Goal: Information Seeking & Learning: Learn about a topic

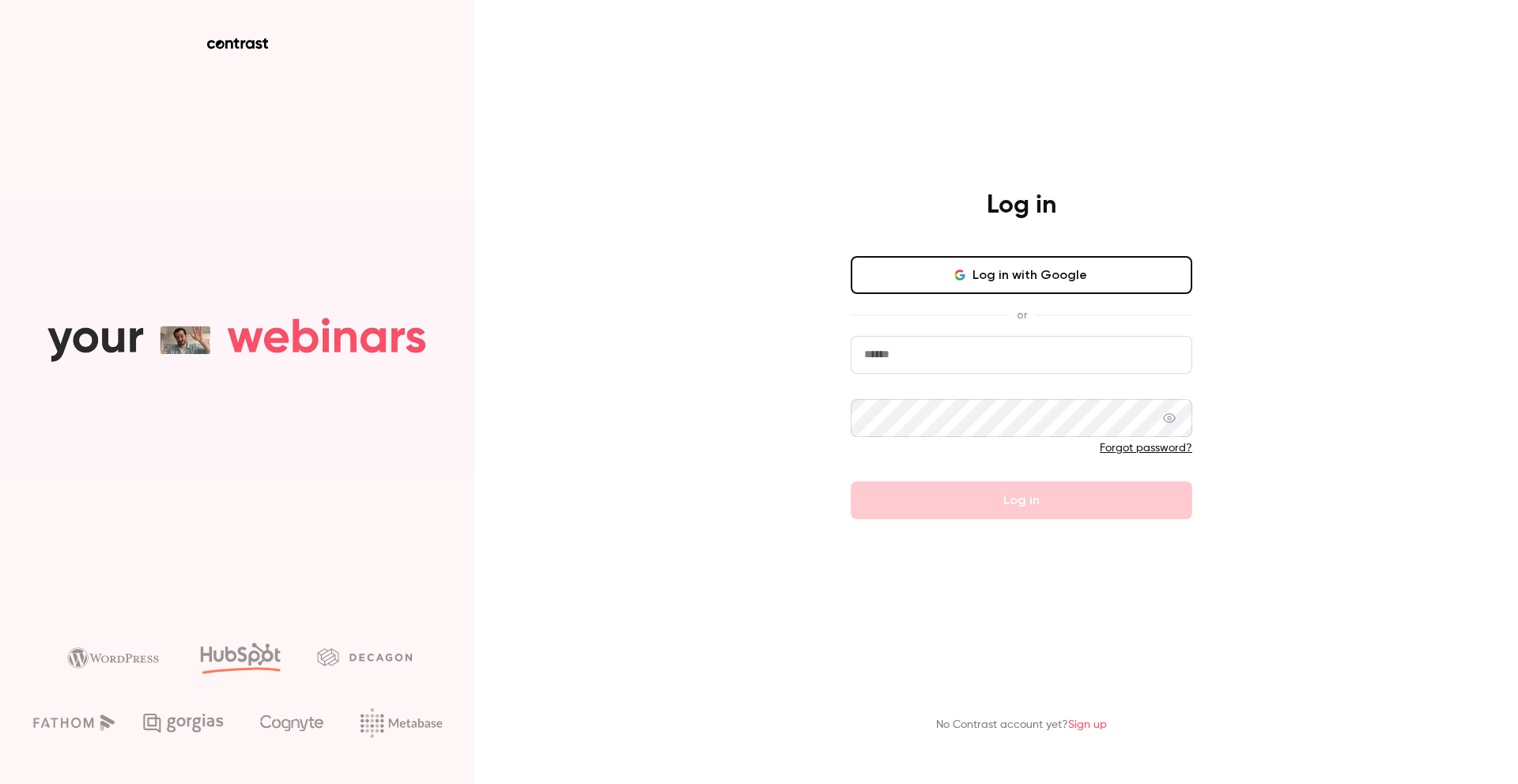
click at [984, 281] on button "Log in with Google" at bounding box center [1022, 275] width 341 height 38
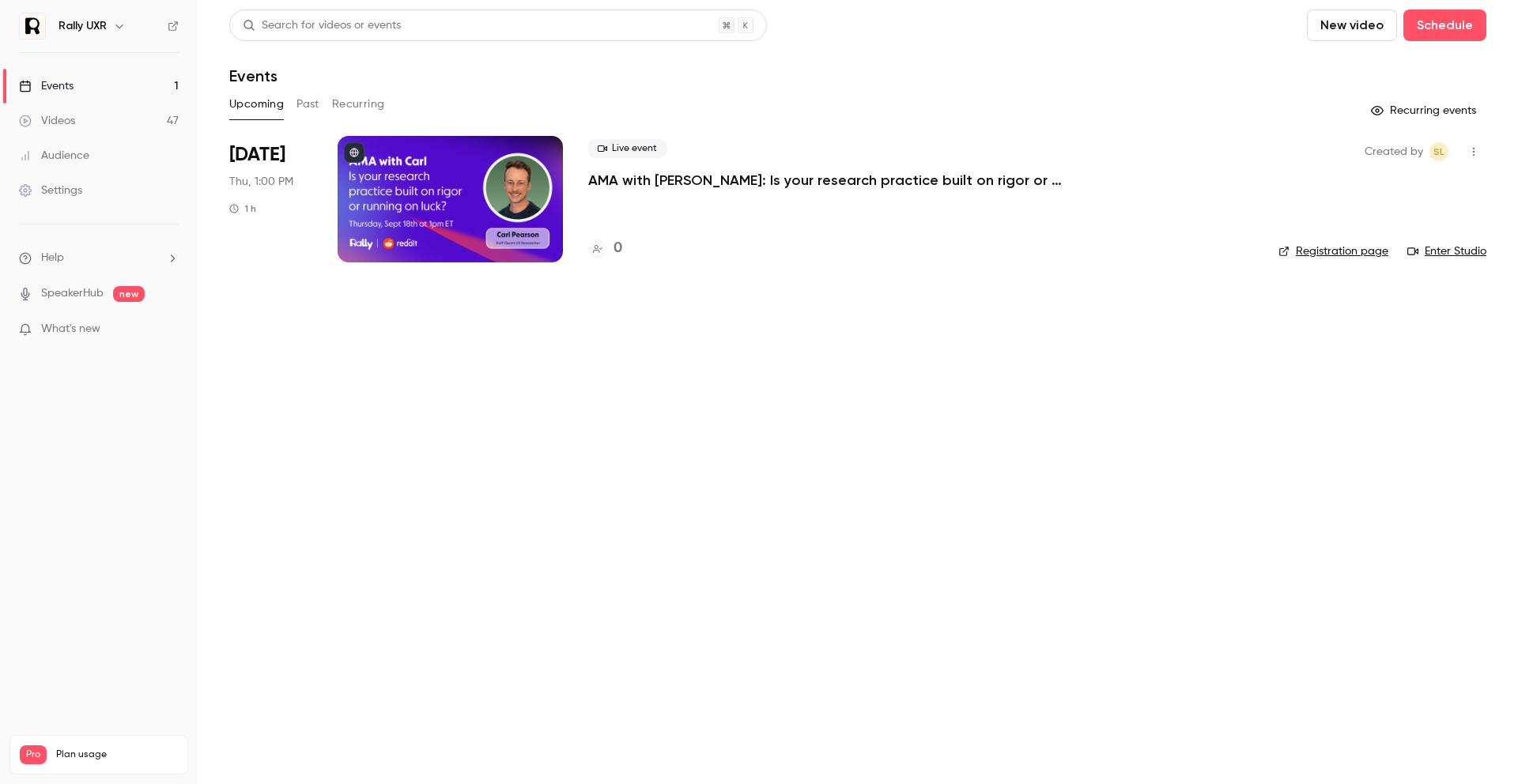
click at [302, 109] on button "Past" at bounding box center [308, 104] width 23 height 25
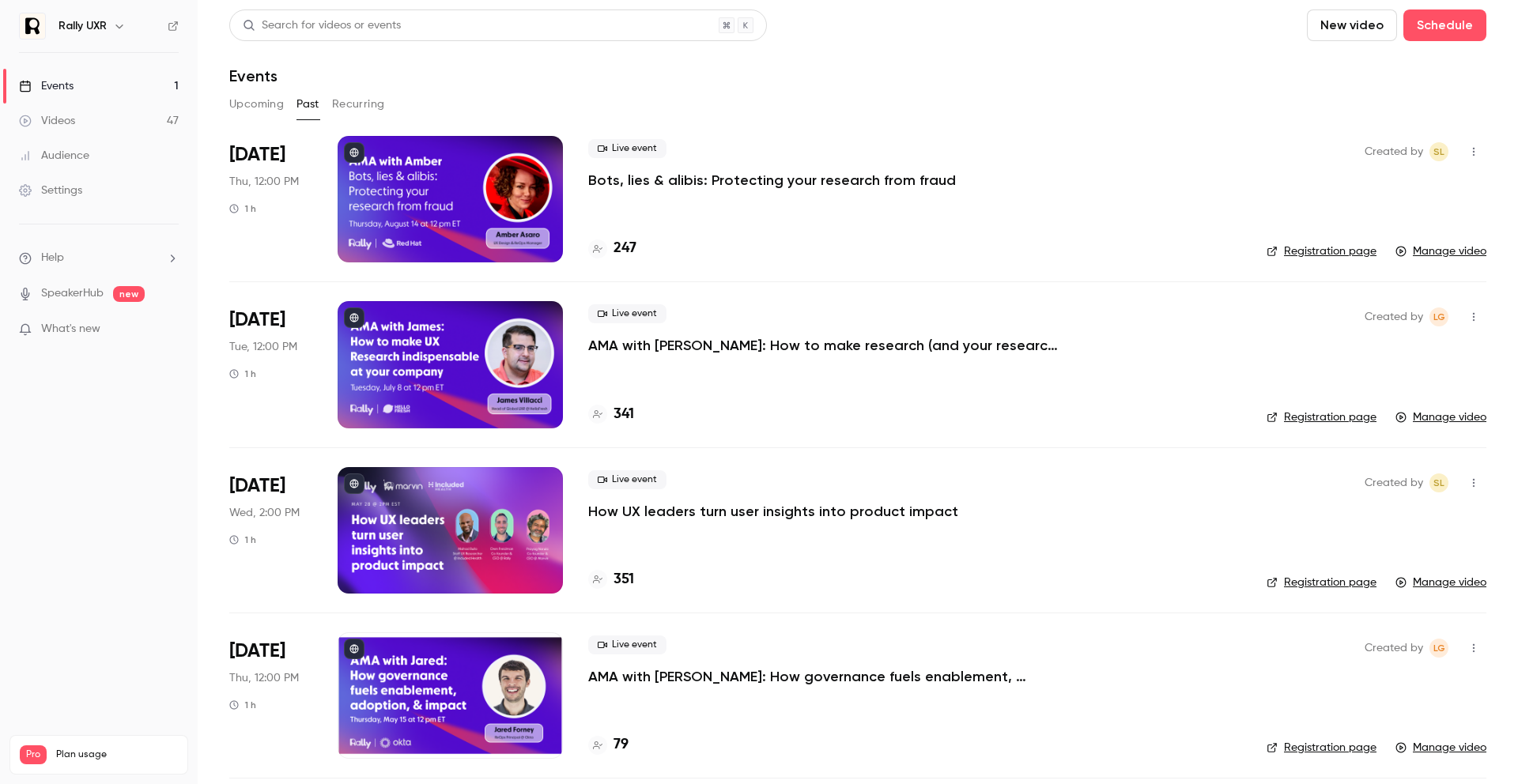
click at [313, 353] on li "[DATE] Tue, 12:00 PM 1 h Live event AMA with [PERSON_NAME]: How to make researc…" at bounding box center [857, 364] width 1257 height 165
click at [594, 339] on p "AMA with [PERSON_NAME]: How to make research (and your research team) indispens…" at bounding box center [825, 345] width 474 height 19
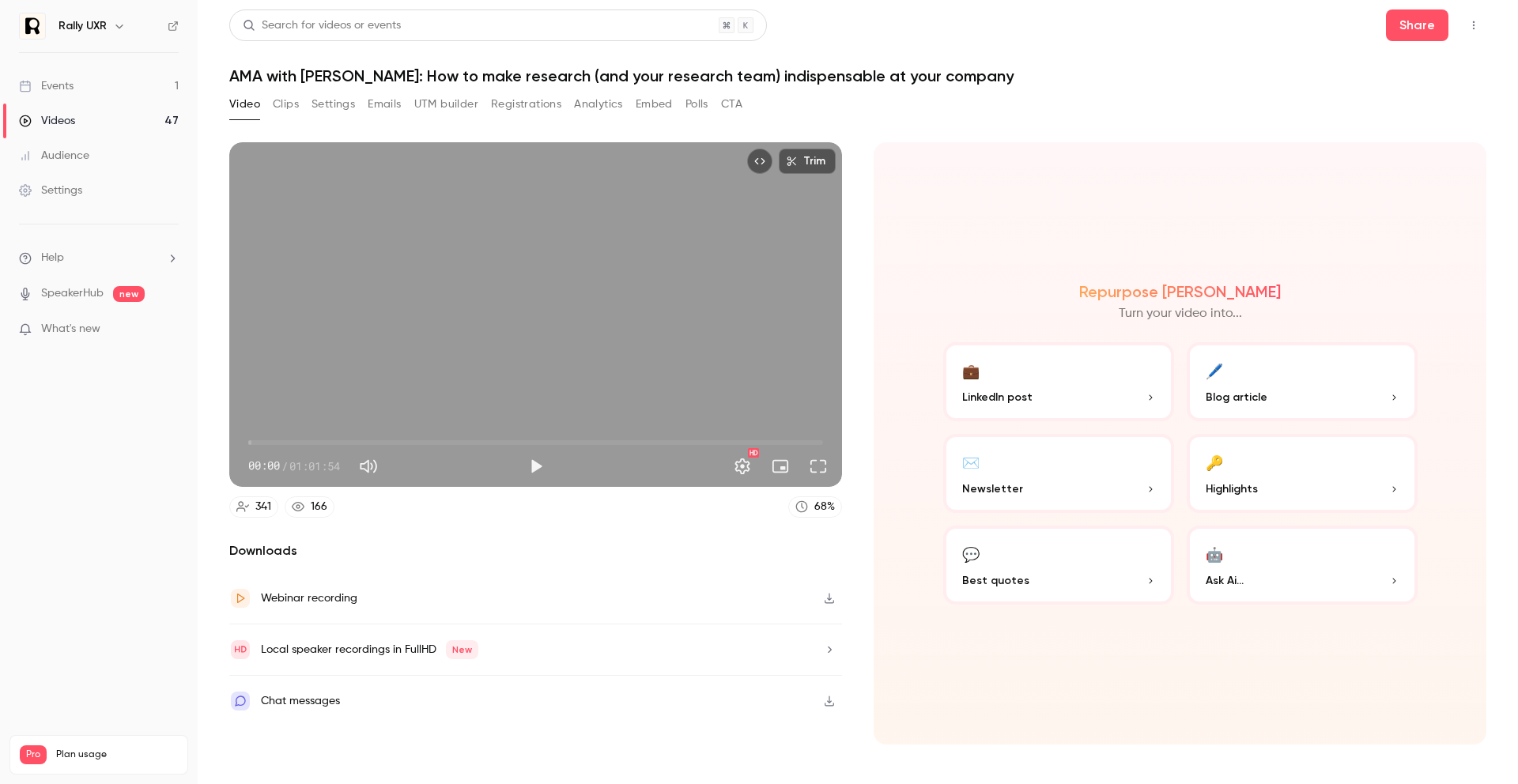
click at [548, 110] on button "Registrations" at bounding box center [526, 104] width 71 height 25
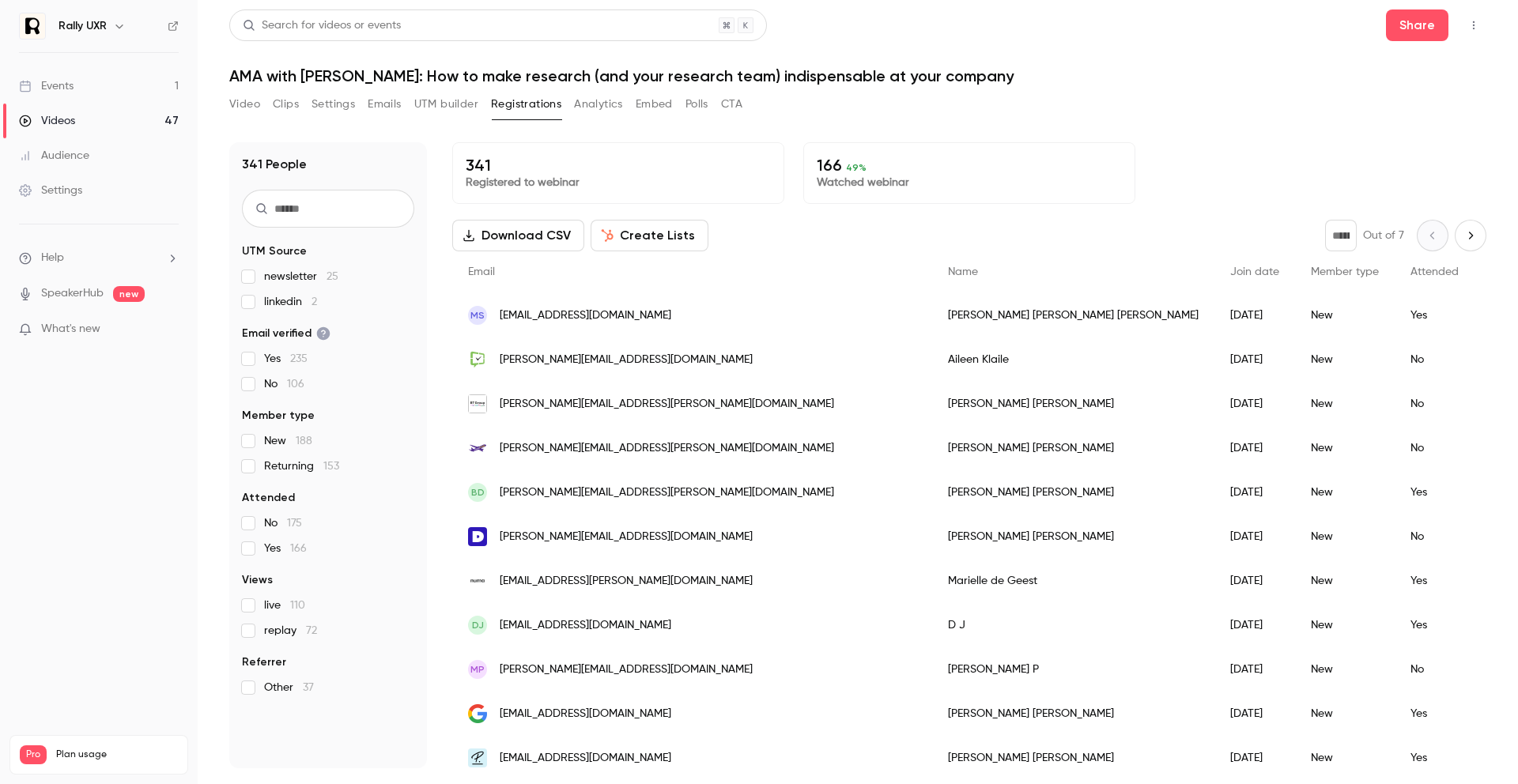
click at [377, 209] on input "text" at bounding box center [328, 209] width 173 height 38
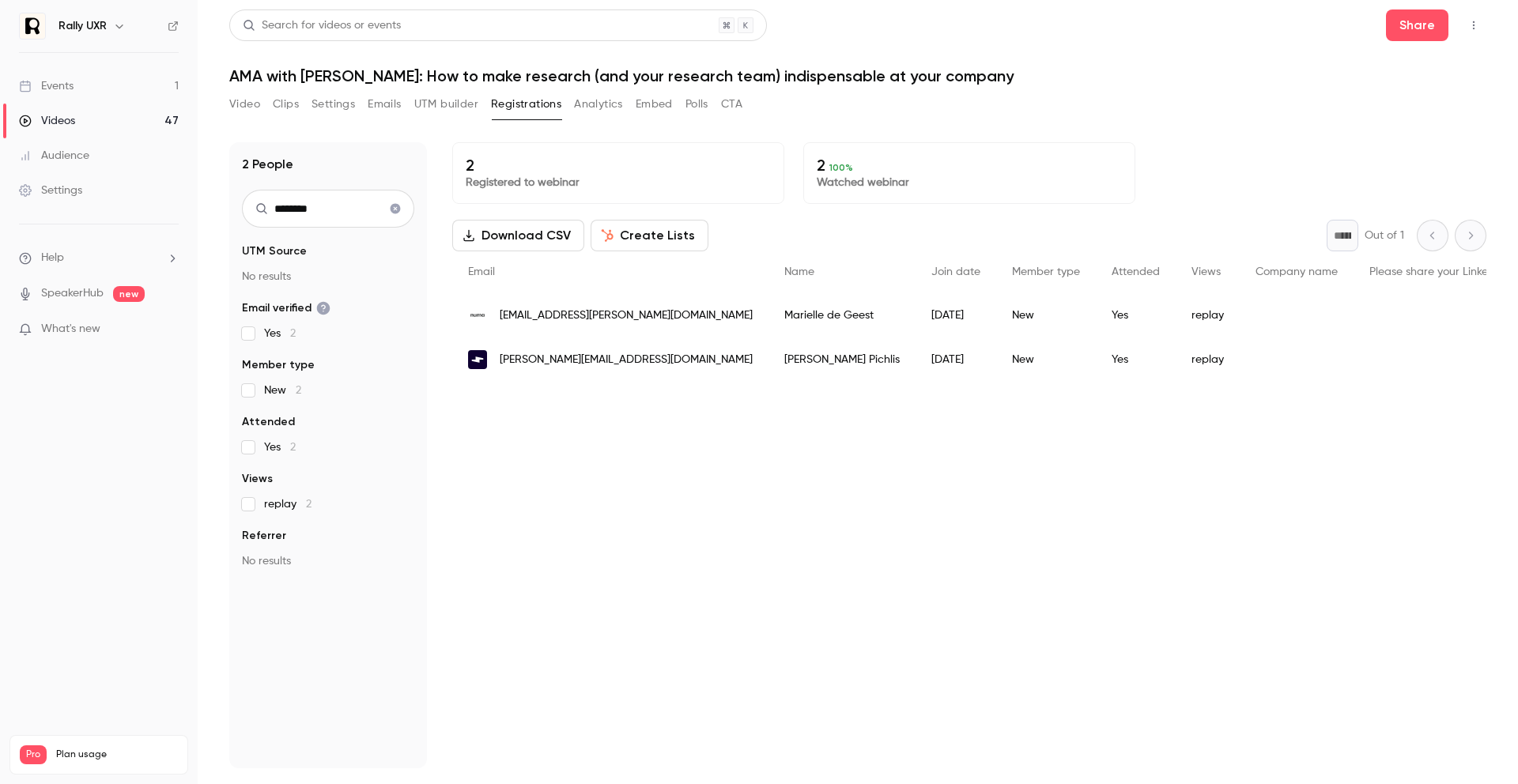
type input "********"
